Goal: Download file/media

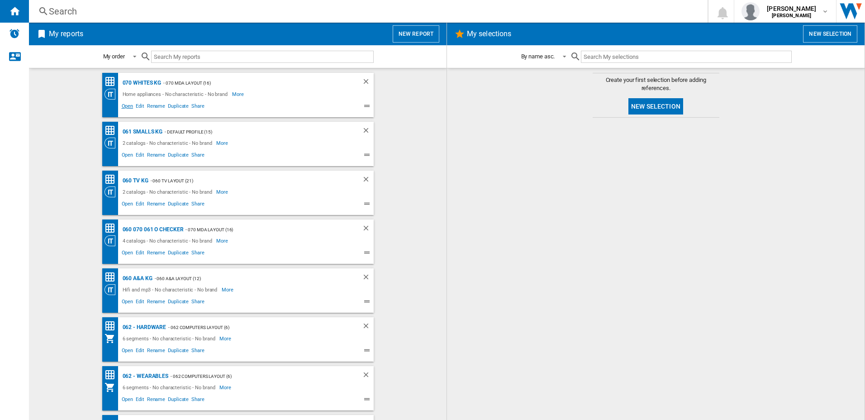
click at [124, 108] on span "Open" at bounding box center [127, 107] width 14 height 11
click at [120, 154] on span "Open" at bounding box center [127, 156] width 14 height 11
click at [121, 208] on span "Open" at bounding box center [127, 205] width 14 height 11
click at [125, 252] on span "Open" at bounding box center [127, 253] width 14 height 11
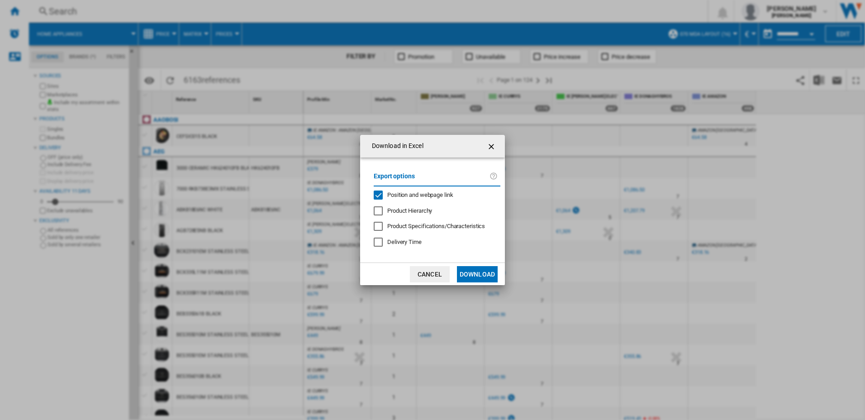
click at [479, 275] on button "Download" at bounding box center [477, 274] width 41 height 16
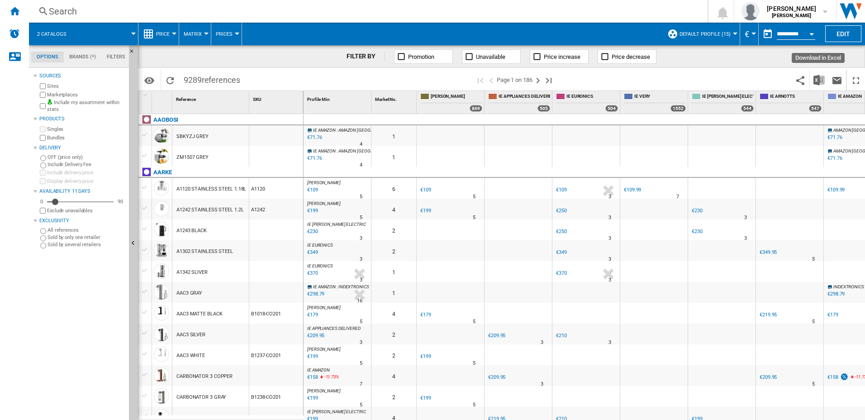
click at [821, 78] on img "Download in Excel" at bounding box center [818, 80] width 11 height 11
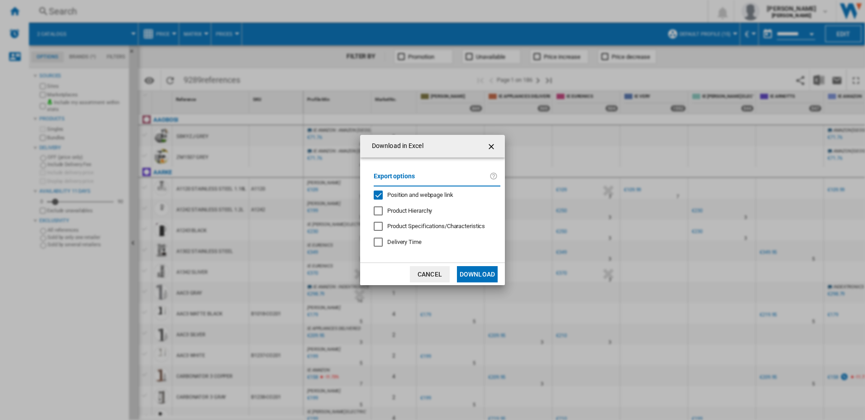
click at [480, 273] on button "Download" at bounding box center [477, 274] width 41 height 16
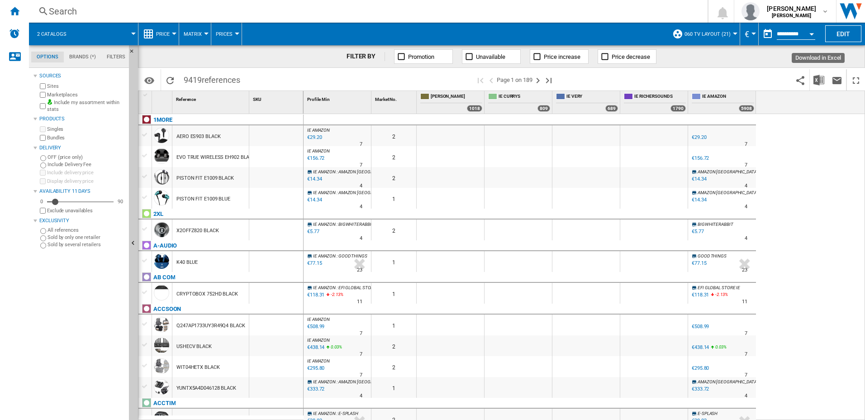
click at [818, 79] on img "Download in Excel" at bounding box center [818, 80] width 11 height 11
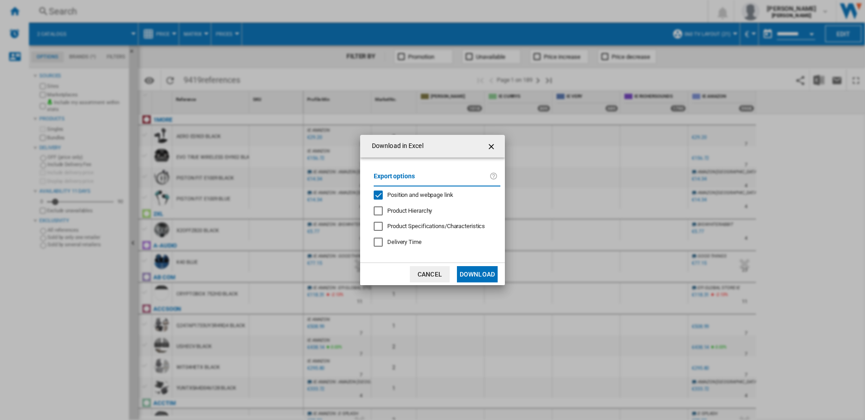
click at [475, 276] on button "Download" at bounding box center [477, 274] width 41 height 16
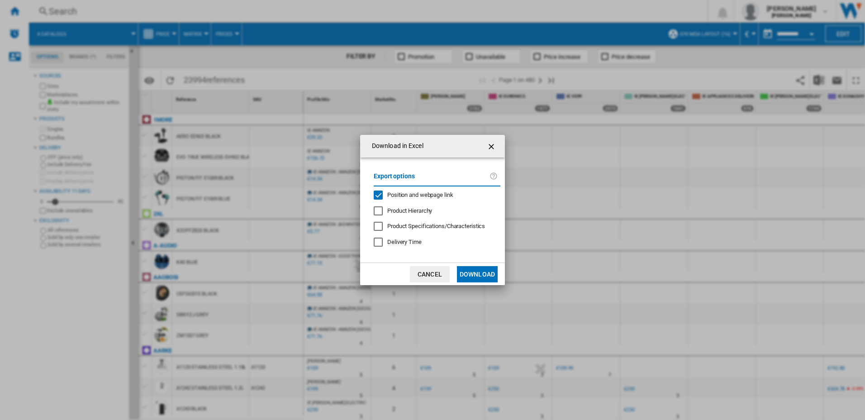
click at [486, 272] on button "Download" at bounding box center [477, 274] width 41 height 16
